Goal: Transaction & Acquisition: Purchase product/service

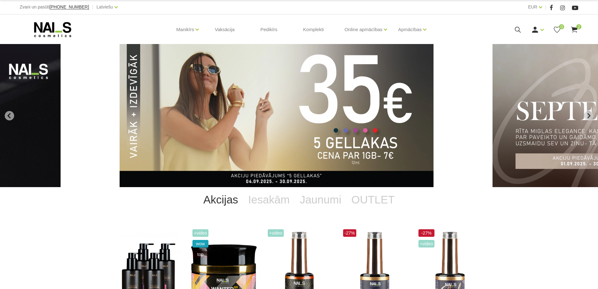
click at [366, 120] on img "1 of 12" at bounding box center [277, 115] width 314 height 143
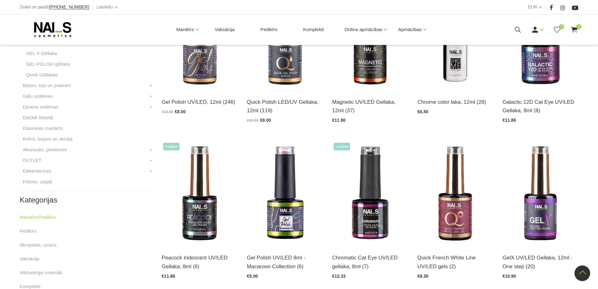
scroll to position [220, 0]
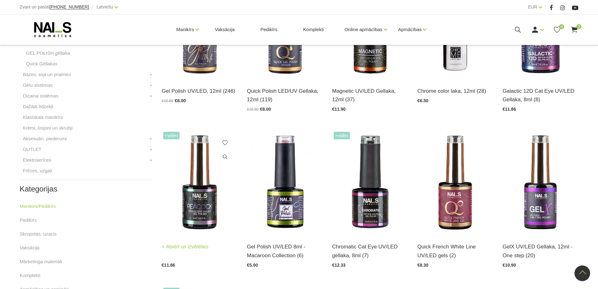
click at [208, 202] on img at bounding box center [200, 182] width 76 height 104
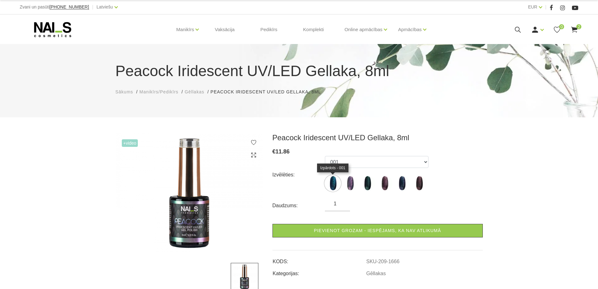
click at [334, 182] on img at bounding box center [333, 183] width 16 height 16
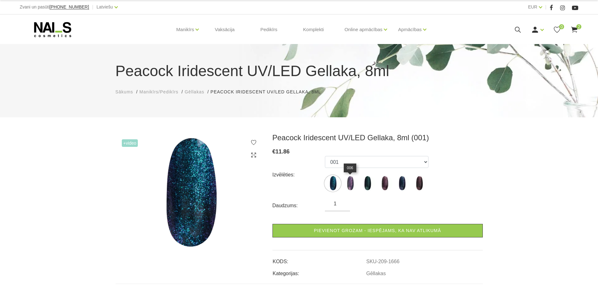
click at [354, 183] on img at bounding box center [350, 183] width 16 height 16
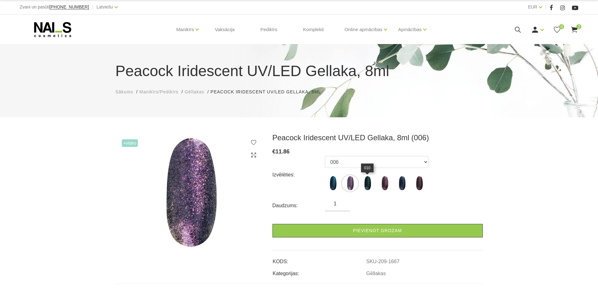
click at [362, 183] on img at bounding box center [368, 183] width 16 height 16
select select "1670"
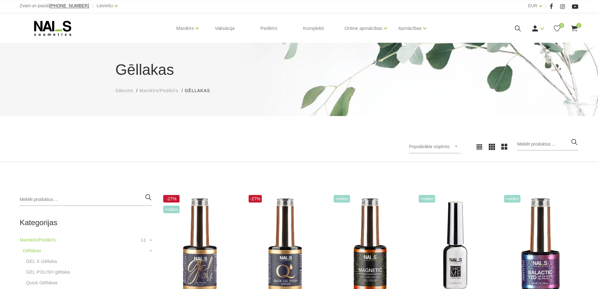
scroll to position [33, 0]
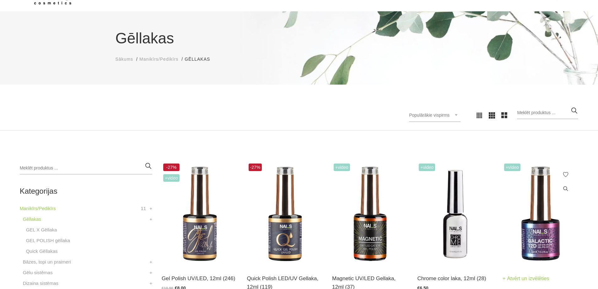
click at [548, 242] on img at bounding box center [541, 214] width 76 height 104
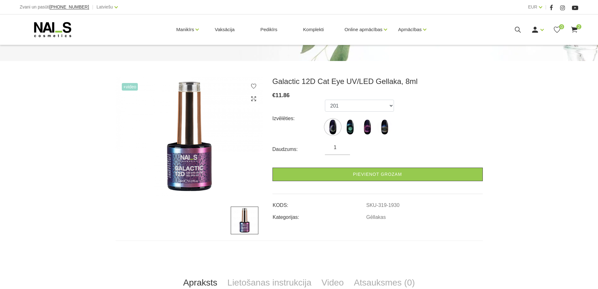
scroll to position [94, 0]
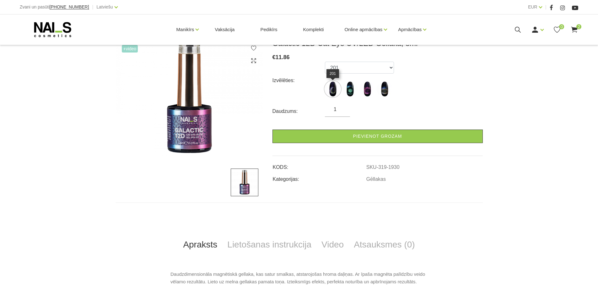
click at [334, 90] on img at bounding box center [333, 89] width 16 height 16
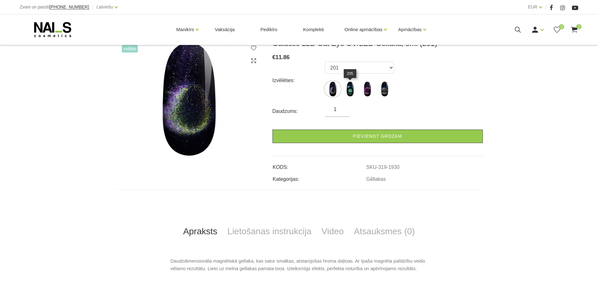
click at [350, 88] on img at bounding box center [350, 89] width 16 height 16
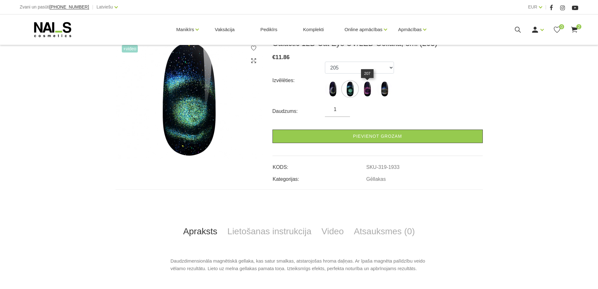
click at [370, 89] on img at bounding box center [368, 89] width 16 height 16
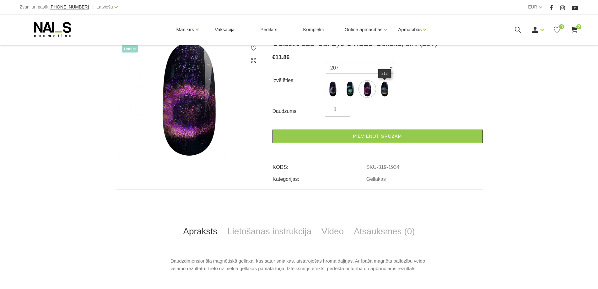
click at [385, 88] on img at bounding box center [385, 89] width 16 height 16
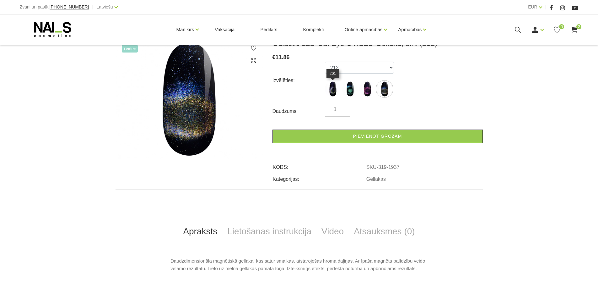
click at [334, 88] on img at bounding box center [333, 89] width 16 height 16
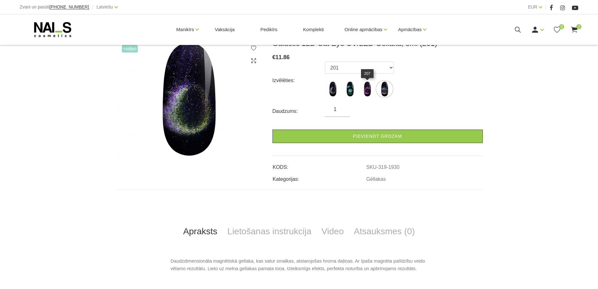
click at [370, 92] on img at bounding box center [368, 89] width 16 height 16
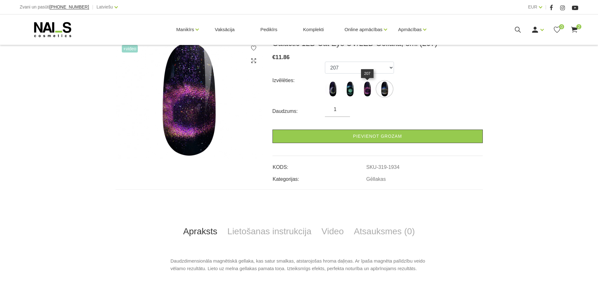
click at [368, 93] on img at bounding box center [368, 89] width 16 height 16
click at [367, 89] on img at bounding box center [368, 89] width 16 height 16
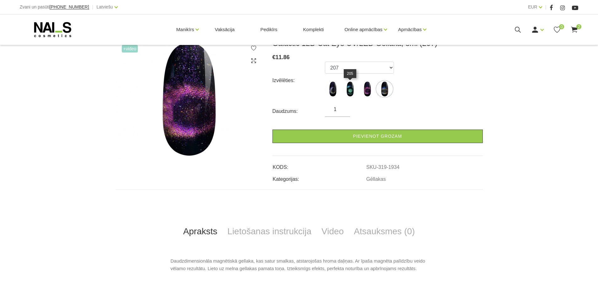
click at [350, 87] on img at bounding box center [350, 89] width 16 height 16
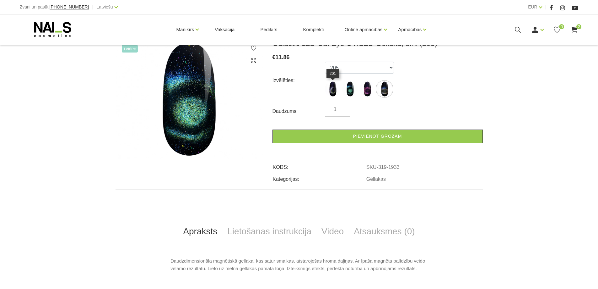
click at [333, 89] on img at bounding box center [333, 89] width 16 height 16
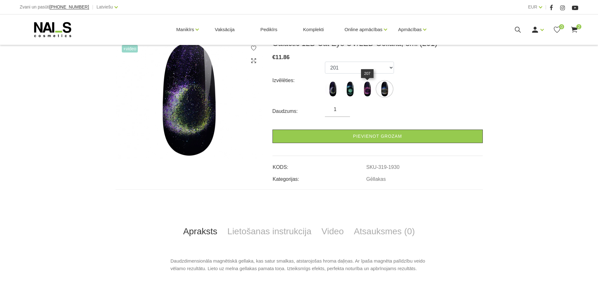
click at [366, 89] on img at bounding box center [368, 89] width 16 height 16
select select "1934"
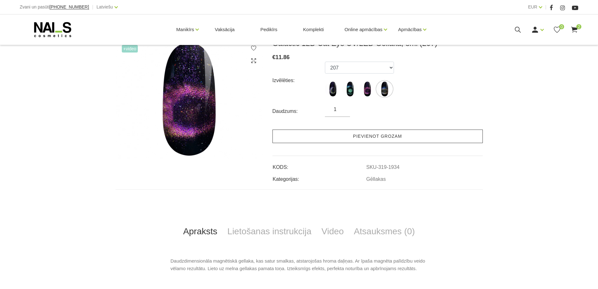
click at [383, 135] on link "Pievienot grozam" at bounding box center [378, 136] width 210 height 14
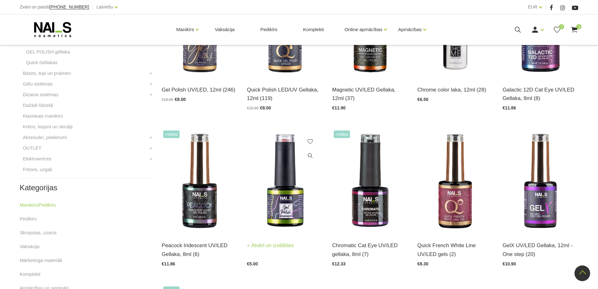
scroll to position [252, 0]
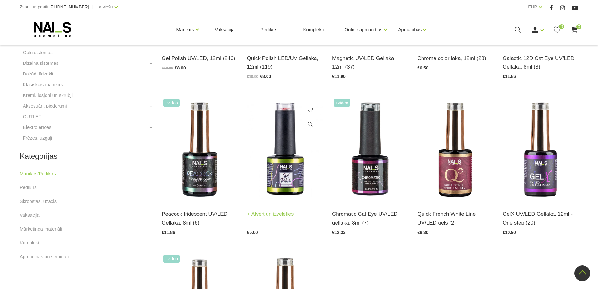
click at [296, 176] on img at bounding box center [285, 149] width 76 height 104
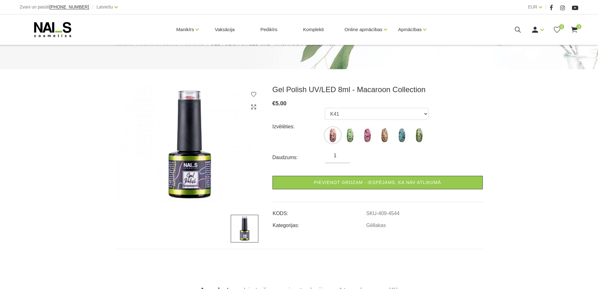
scroll to position [63, 0]
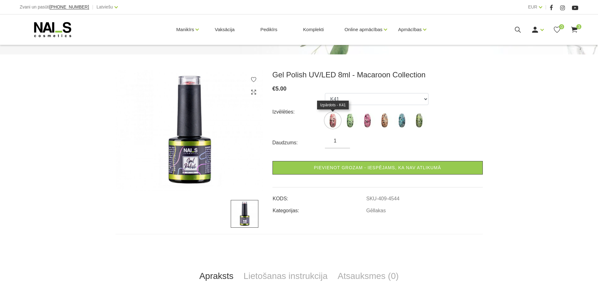
click at [332, 120] on img at bounding box center [333, 120] width 16 height 16
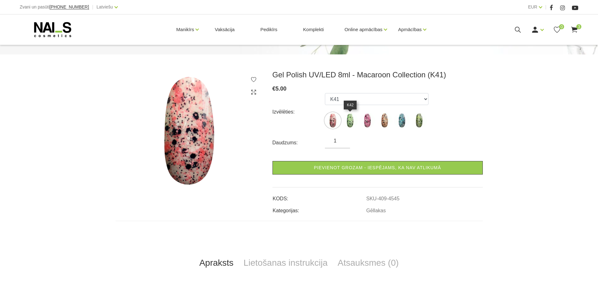
click at [354, 119] on img at bounding box center [350, 120] width 16 height 16
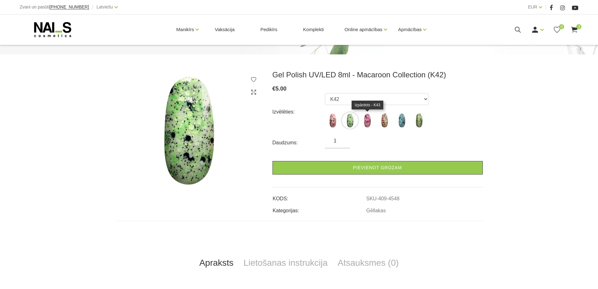
click at [369, 121] on img at bounding box center [368, 120] width 16 height 16
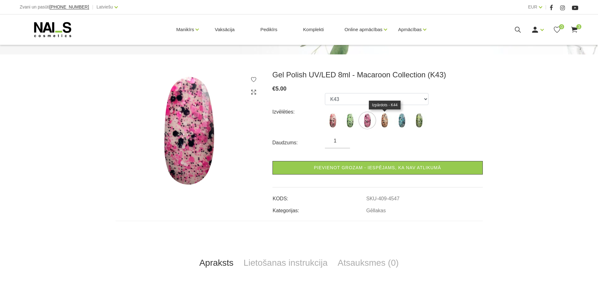
click at [385, 123] on img at bounding box center [385, 120] width 16 height 16
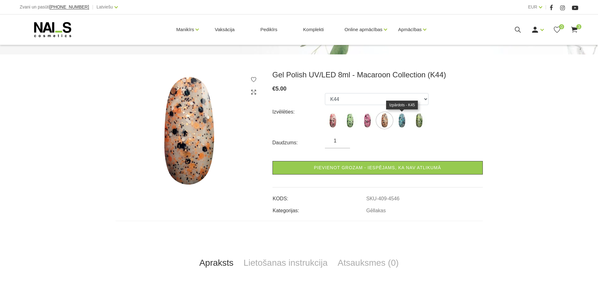
click at [398, 122] on img at bounding box center [402, 120] width 16 height 16
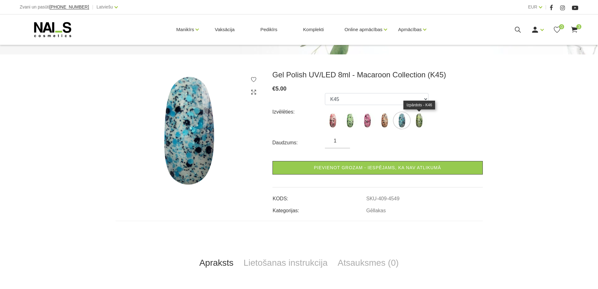
click at [424, 119] on img at bounding box center [419, 120] width 16 height 16
select select "4544"
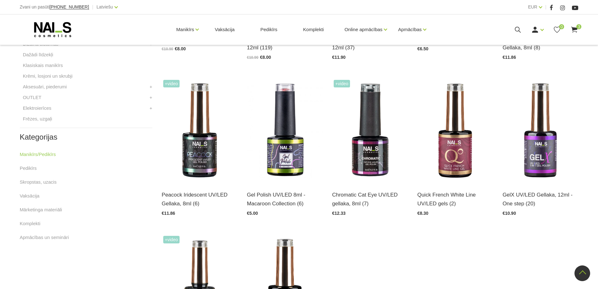
scroll to position [315, 0]
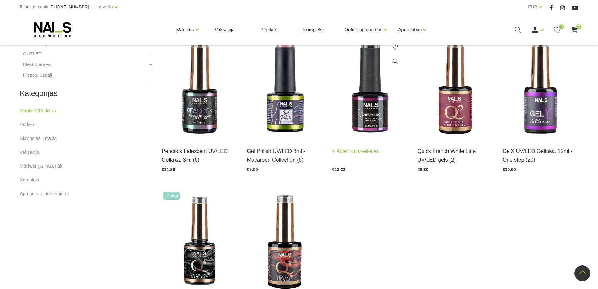
click at [366, 115] on img at bounding box center [370, 87] width 76 height 104
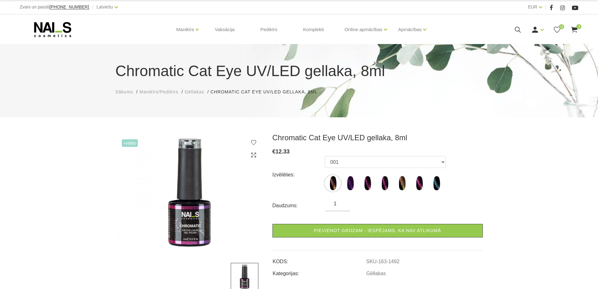
scroll to position [31, 0]
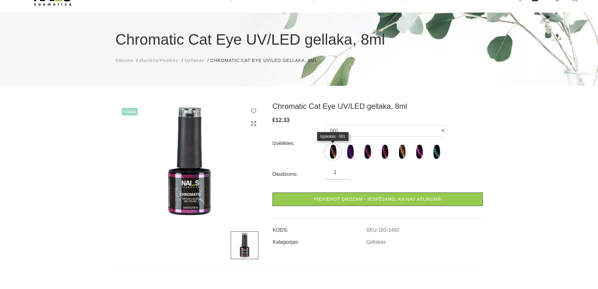
click at [333, 154] on img at bounding box center [333, 152] width 16 height 16
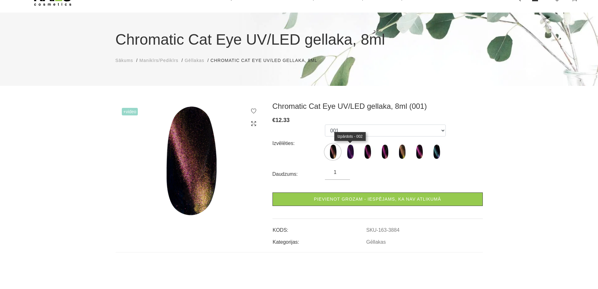
click at [353, 152] on img at bounding box center [350, 152] width 16 height 16
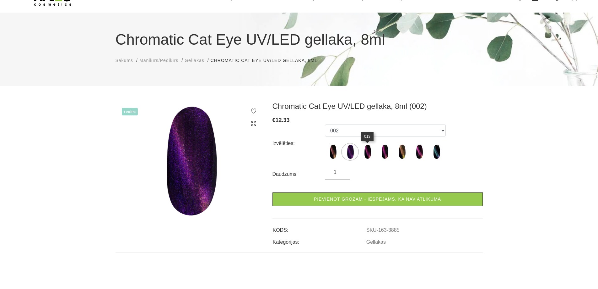
click at [366, 152] on img at bounding box center [368, 152] width 16 height 16
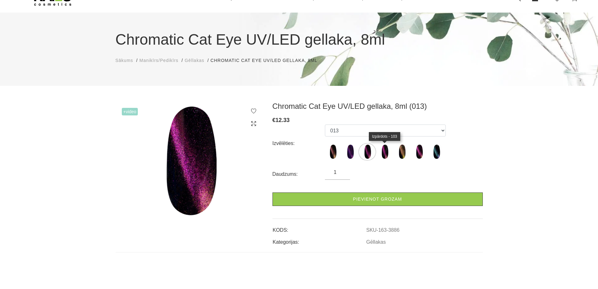
click at [385, 153] on img at bounding box center [385, 152] width 16 height 16
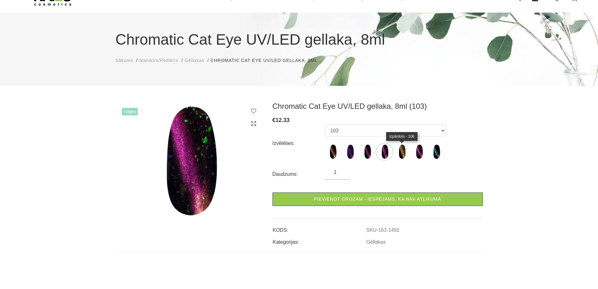
click at [401, 152] on img at bounding box center [402, 152] width 16 height 16
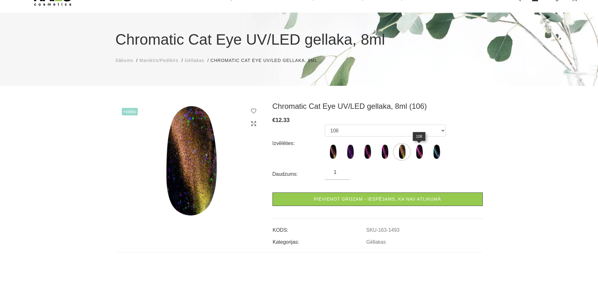
click at [421, 154] on img at bounding box center [419, 152] width 16 height 16
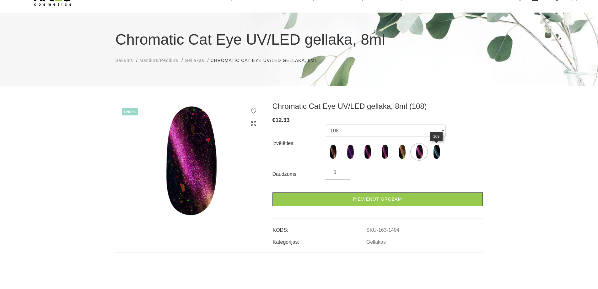
click at [439, 151] on img at bounding box center [437, 152] width 16 height 16
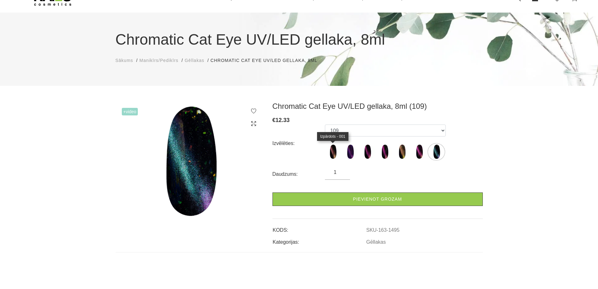
click at [331, 152] on img at bounding box center [333, 152] width 16 height 16
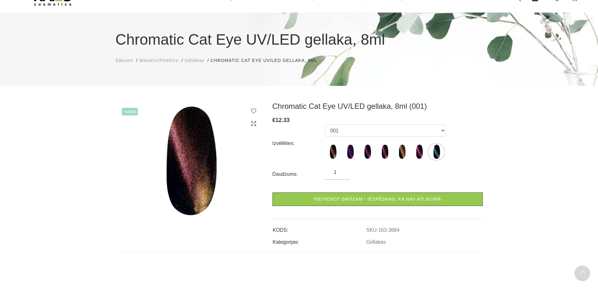
scroll to position [0, 0]
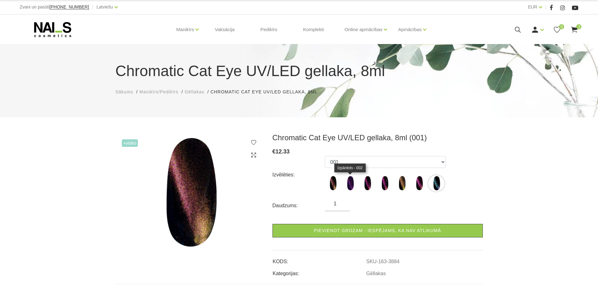
click at [353, 182] on img at bounding box center [350, 183] width 16 height 16
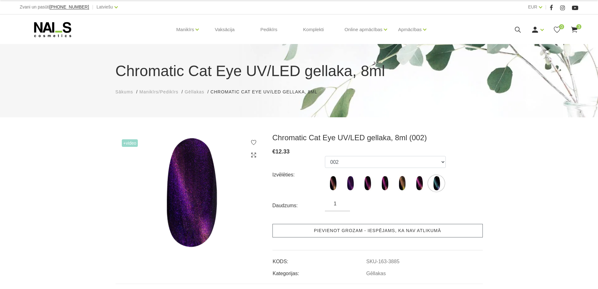
click at [390, 229] on link "Pievienot grozam - iespējams, ka nav atlikumā" at bounding box center [378, 231] width 210 height 14
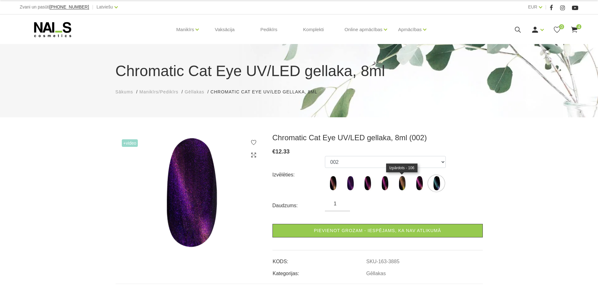
click at [405, 181] on img at bounding box center [402, 183] width 16 height 16
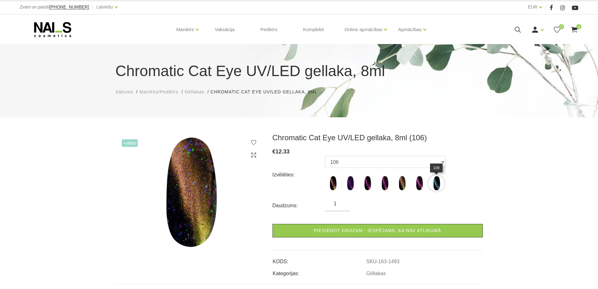
click at [436, 182] on img at bounding box center [437, 183] width 16 height 16
select select "1495"
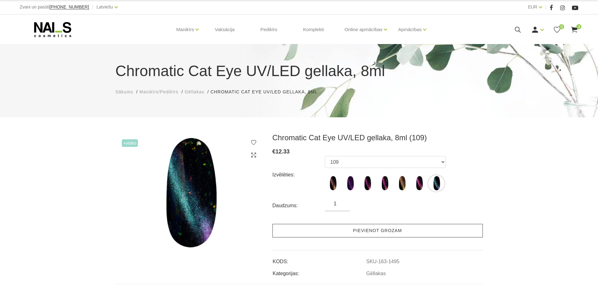
click at [391, 231] on link "Pievienot grozam" at bounding box center [378, 231] width 210 height 14
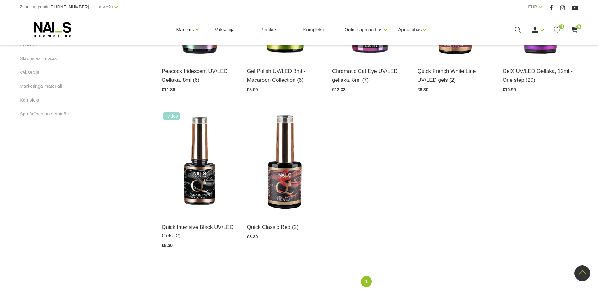
scroll to position [409, 0]
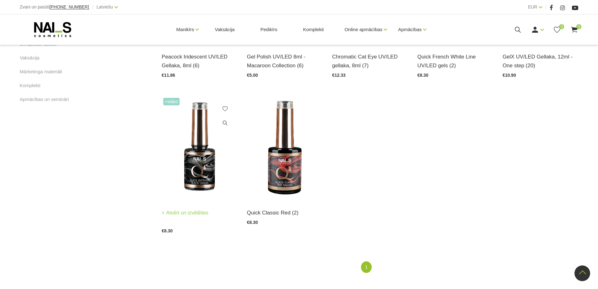
click at [211, 159] on img at bounding box center [200, 148] width 76 height 104
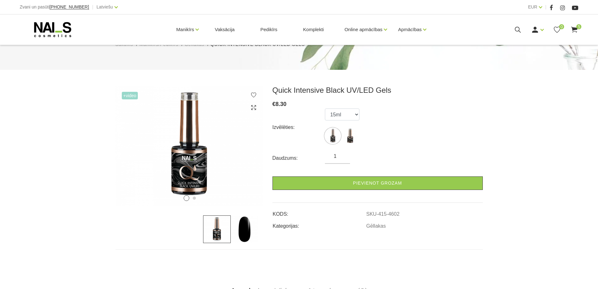
scroll to position [63, 0]
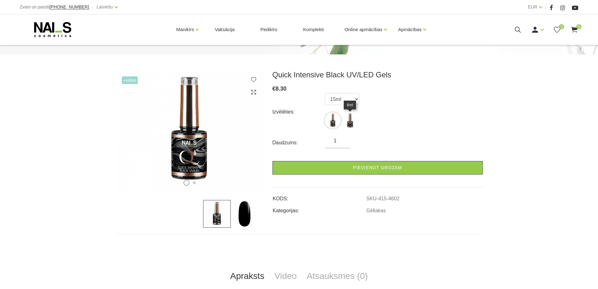
click at [350, 121] on img at bounding box center [350, 120] width 16 height 16
select select "4602"
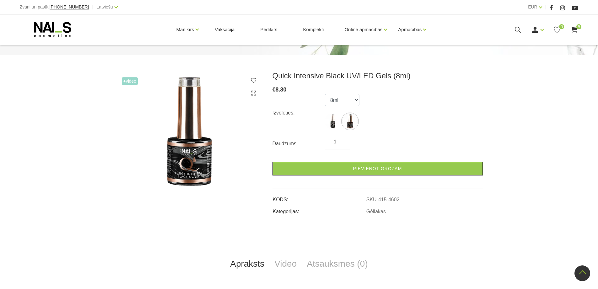
scroll to position [31, 0]
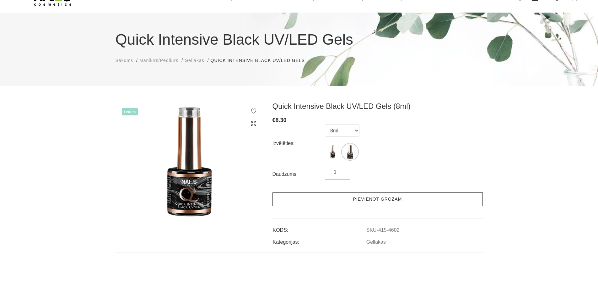
click at [384, 197] on link "Pievienot grozam" at bounding box center [378, 199] width 210 height 14
